Goal: Transaction & Acquisition: Purchase product/service

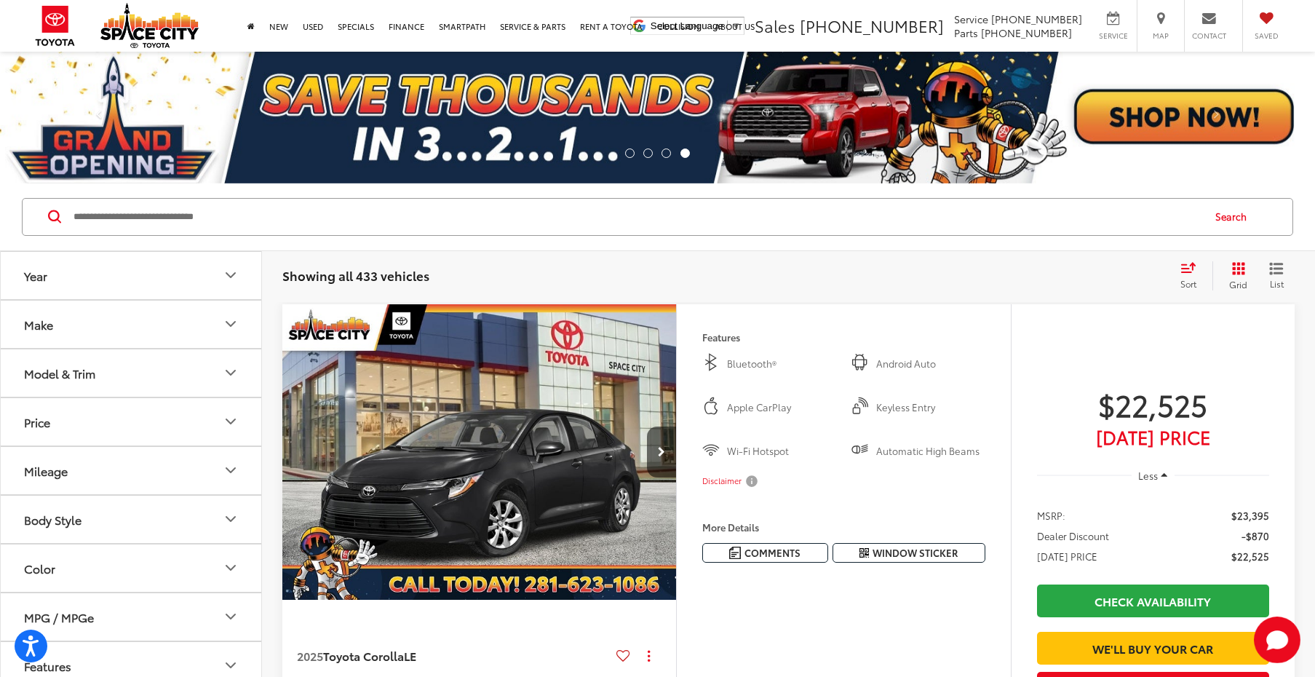
scroll to position [7255, 0]
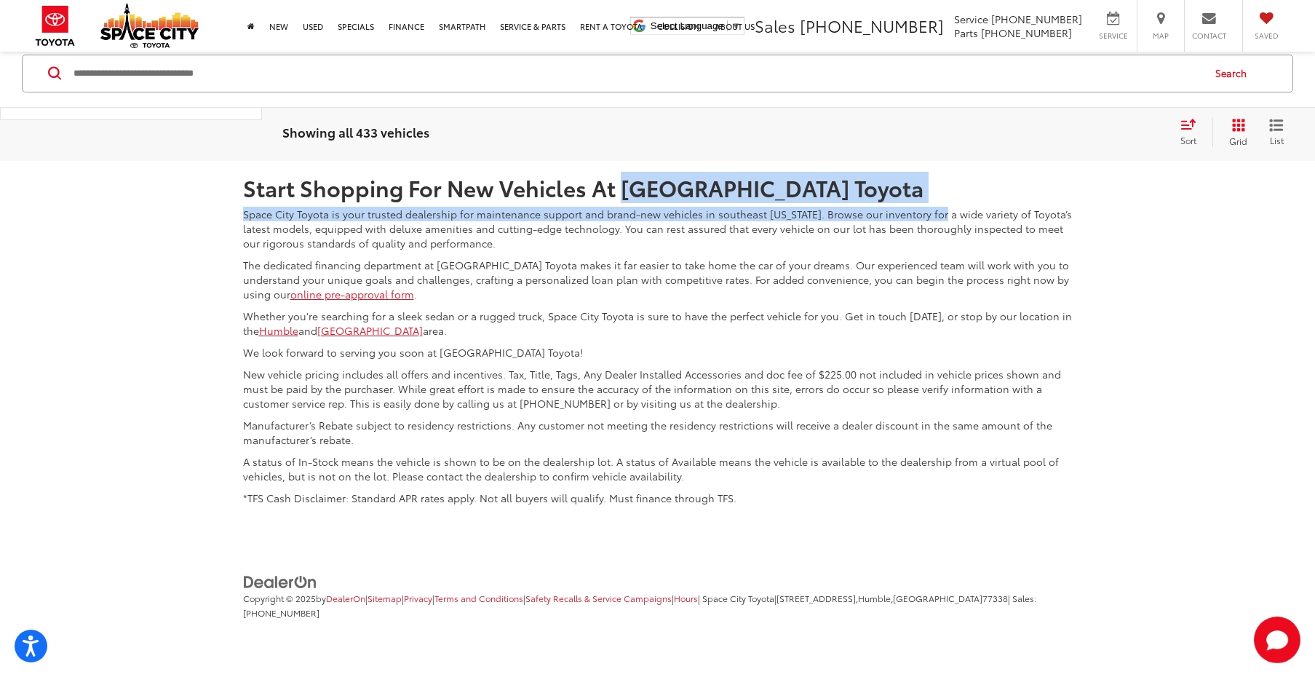
drag, startPoint x: 614, startPoint y: 189, endPoint x: 931, endPoint y: 202, distance: 316.9
click at [931, 202] on div "Start Shopping For New Vehicles At Space City Toyota Space City Toyota is your …" at bounding box center [658, 337] width 852 height 352
click at [809, 168] on div "Start Shopping For New Vehicles At Space City Toyota Space City Toyota is your …" at bounding box center [658, 337] width 852 height 352
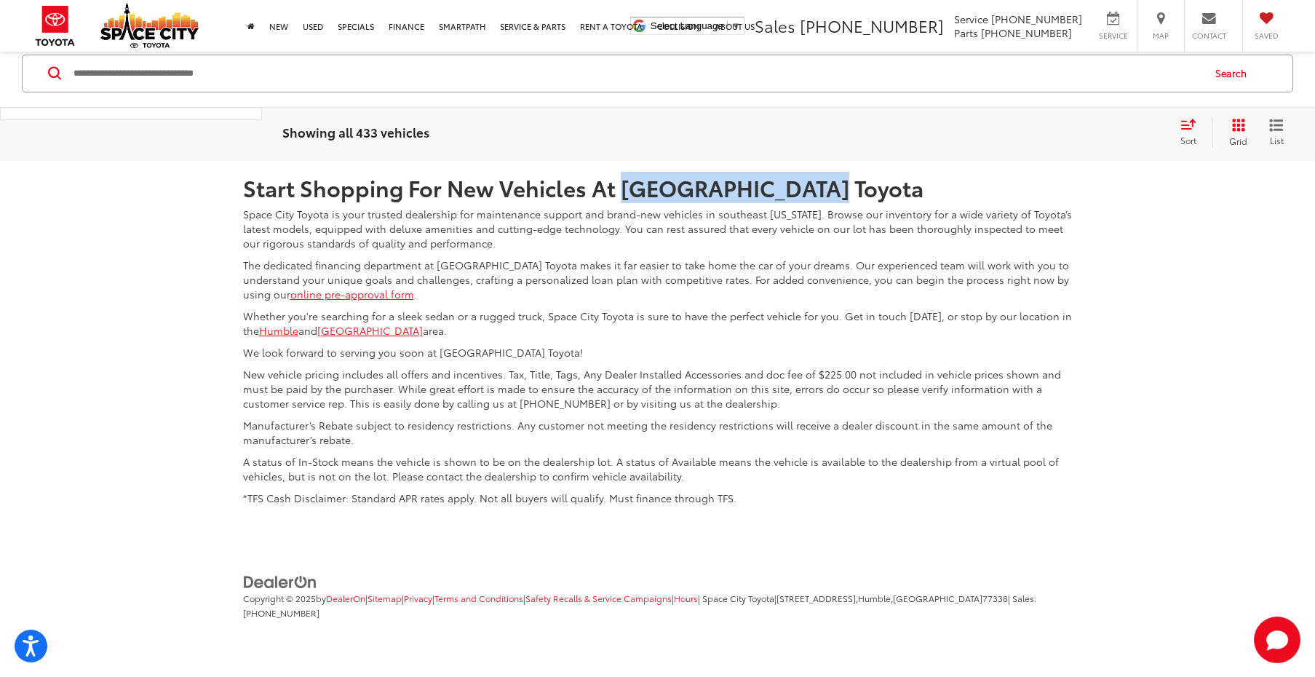
copy h2 "Space City Toyota"
drag, startPoint x: 619, startPoint y: 180, endPoint x: 828, endPoint y: 186, distance: 209.0
click at [828, 186] on h2 "Start Shopping For New Vehicles At [GEOGRAPHIC_DATA] Toyota" at bounding box center [658, 187] width 830 height 24
